Goal: Task Accomplishment & Management: Manage account settings

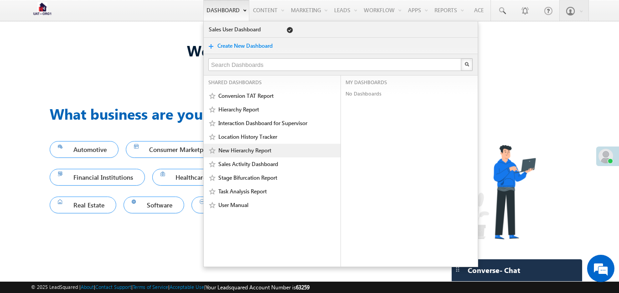
click at [240, 154] on link "New Hierarchy Report" at bounding box center [271, 150] width 106 height 9
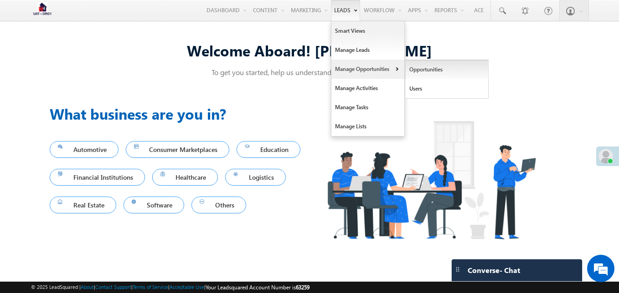
click at [406, 70] on link "Opportunities" at bounding box center [446, 69] width 83 height 19
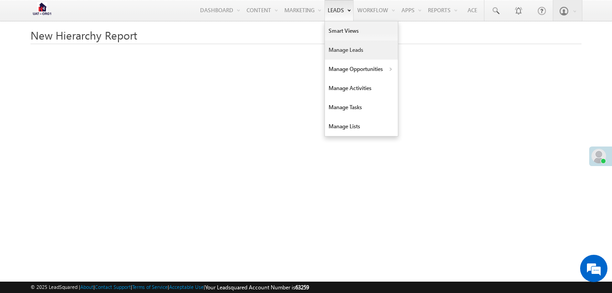
click at [353, 47] on link "Manage Leads" at bounding box center [361, 50] width 73 height 19
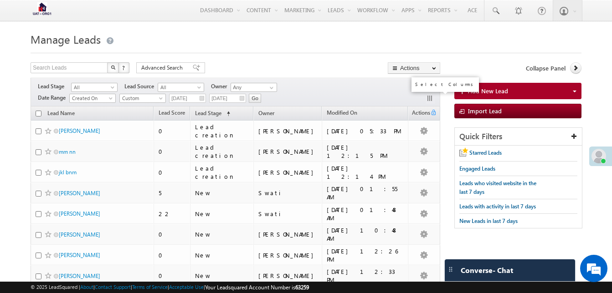
click at [429, 97] on button "button" at bounding box center [430, 99] width 9 height 9
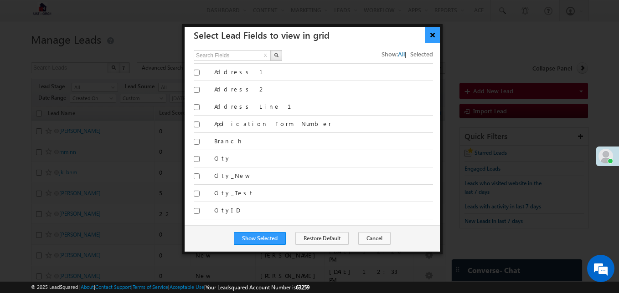
click at [438, 37] on button "×" at bounding box center [432, 35] width 15 height 16
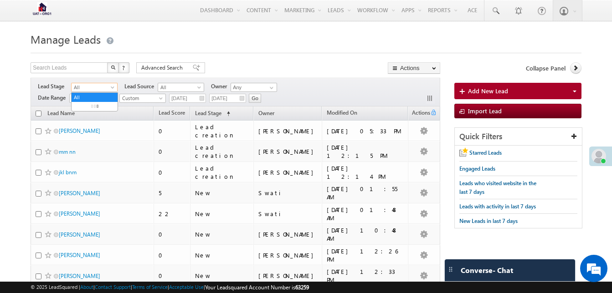
click at [95, 85] on span "All" at bounding box center [93, 87] width 43 height 8
click at [193, 88] on span "All" at bounding box center [179, 87] width 43 height 8
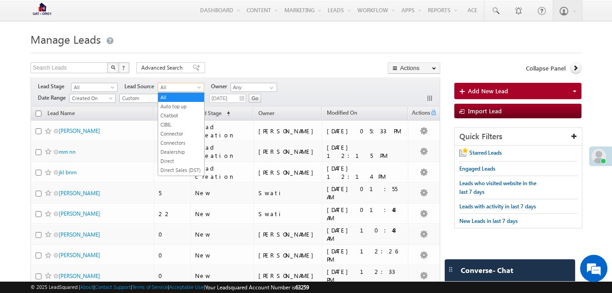
click at [193, 88] on span "All" at bounding box center [179, 87] width 43 height 8
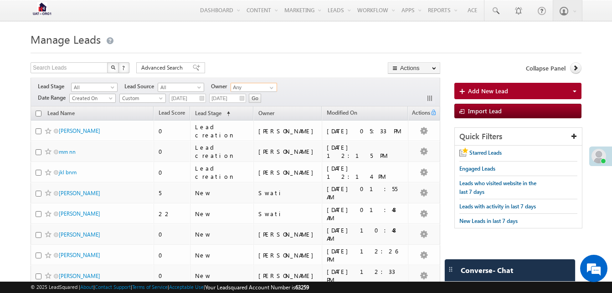
click at [262, 86] on input "Any" at bounding box center [254, 87] width 46 height 9
click at [270, 87] on span at bounding box center [271, 87] width 7 height 7
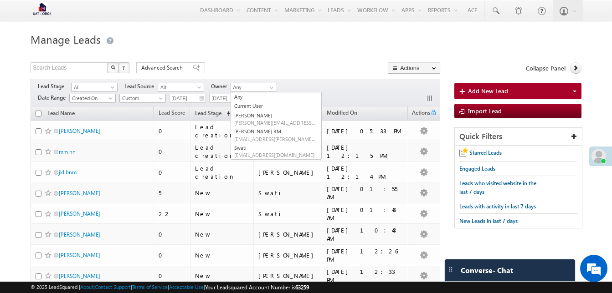
click at [303, 69] on div "Search Leads X ? 41 results found Advanced Search Advanced Search Advanced sear…" at bounding box center [236, 68] width 410 height 13
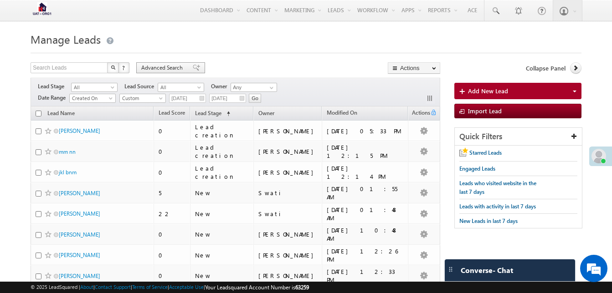
click at [160, 65] on span "Advanced Search" at bounding box center [163, 68] width 44 height 8
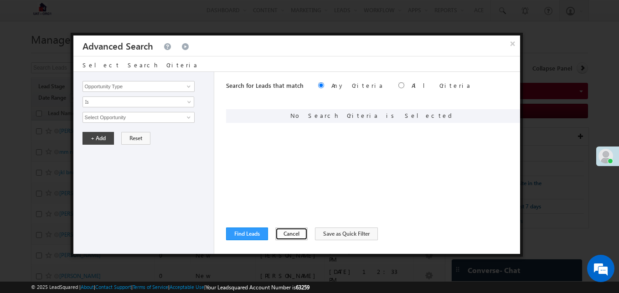
click at [281, 235] on button "Cancel" at bounding box center [291, 234] width 32 height 13
